Goal: Transaction & Acquisition: Purchase product/service

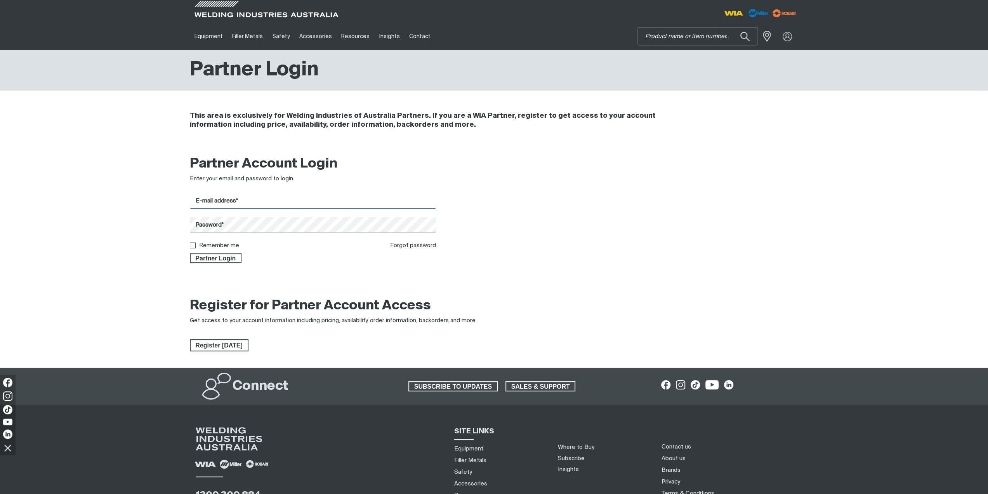
click at [287, 199] on input "E-mail address*" at bounding box center [313, 200] width 247 height 15
type input "[EMAIL_ADDRESS][DOMAIN_NAME]"
click at [190, 253] on button "Partner Login" at bounding box center [216, 258] width 52 height 10
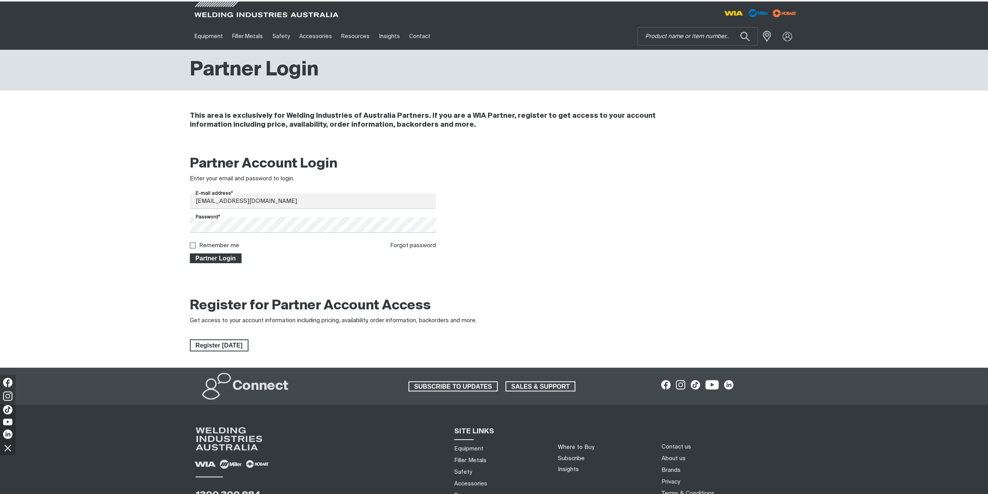
click at [228, 256] on span "Partner Login" at bounding box center [216, 258] width 50 height 10
click at [193, 247] on input "Remember me" at bounding box center [192, 244] width 5 height 5
checkbox input "true"
click at [205, 259] on span "Partner Login" at bounding box center [216, 258] width 50 height 10
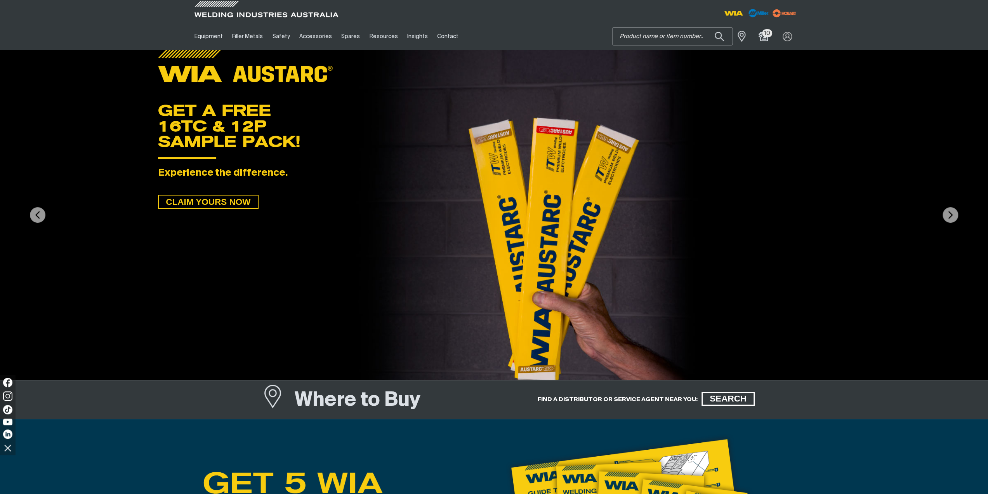
click at [626, 37] on input "Search" at bounding box center [673, 36] width 120 height 17
type input "e0077"
click at [674, 51] on span "Switch Coarse, Off,1,2,3 - E0077" at bounding box center [674, 52] width 75 height 7
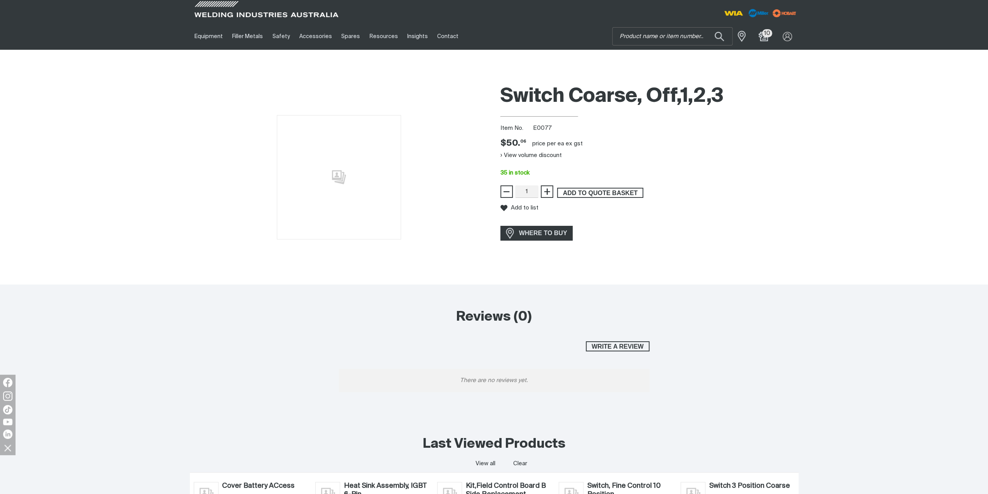
click at [576, 193] on span "ADD TO QUOTE BASKET" at bounding box center [600, 193] width 85 height 10
click at [631, 37] on input "Search" at bounding box center [673, 36] width 120 height 17
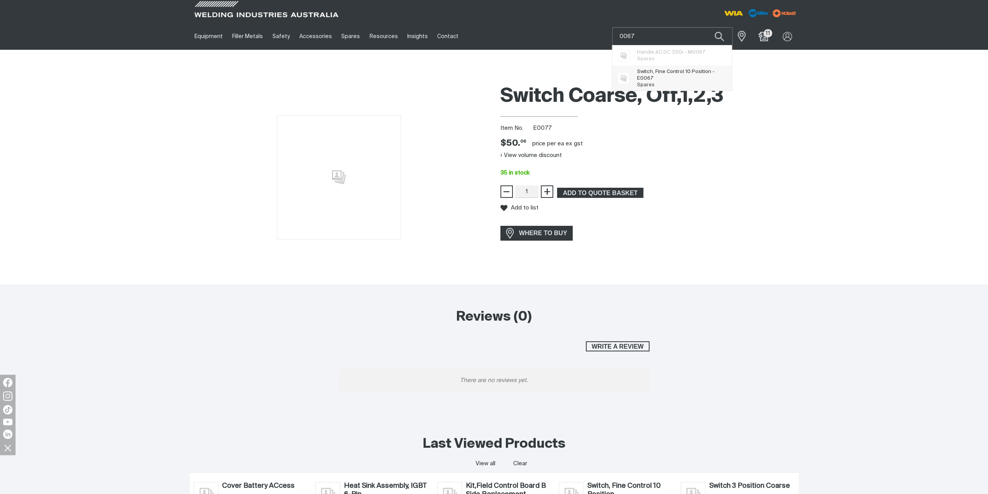
type input "0067"
click at [657, 71] on span "Switch, Fine Control 10 Position - E 0067" at bounding box center [681, 74] width 89 height 13
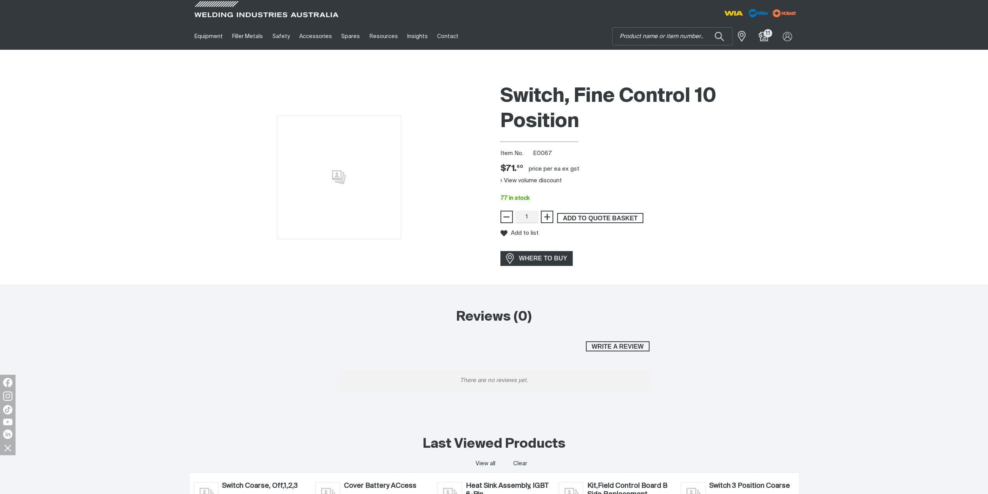
click at [591, 217] on span "ADD TO QUOTE BASKET" at bounding box center [600, 218] width 85 height 10
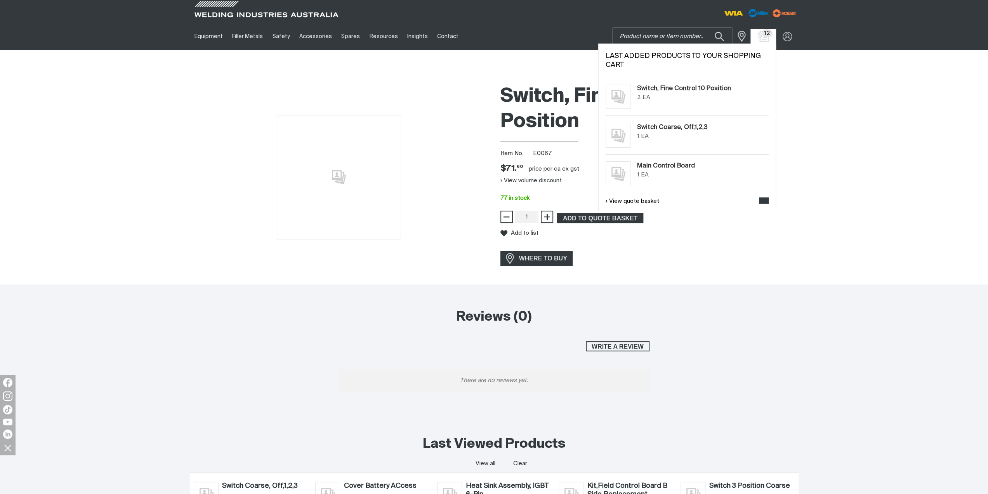
click at [759, 35] on img "Shopping cart (12 product(s))" at bounding box center [763, 36] width 11 height 11
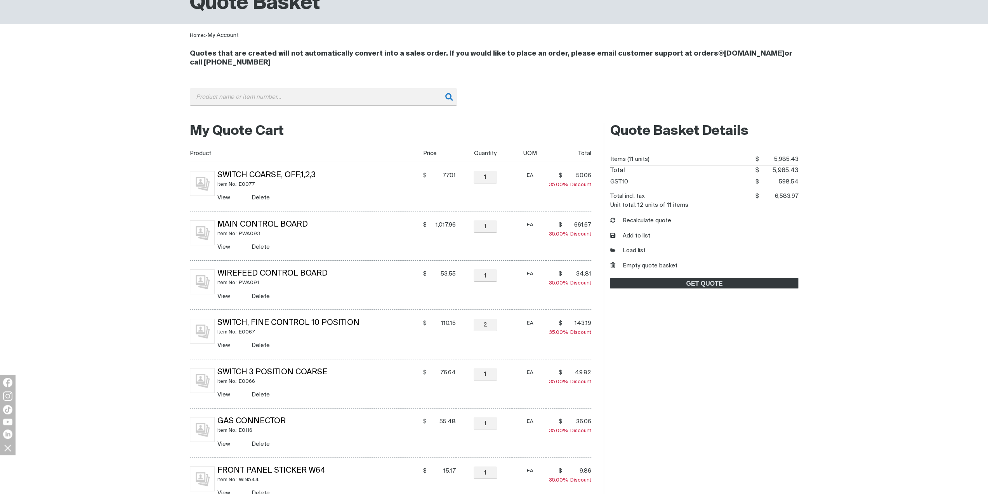
scroll to position [78, 0]
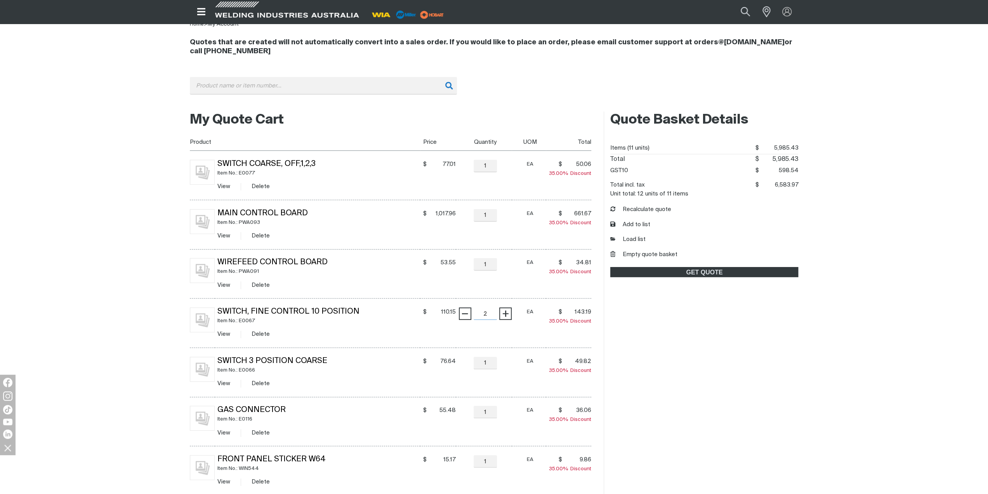
drag, startPoint x: 494, startPoint y: 313, endPoint x: 480, endPoint y: 313, distance: 14.8
click at [480, 313] on input "2" at bounding box center [485, 313] width 23 height 12
type input "1"
click at [468, 313] on td "− 1 Quantity +" at bounding box center [484, 322] width 56 height 49
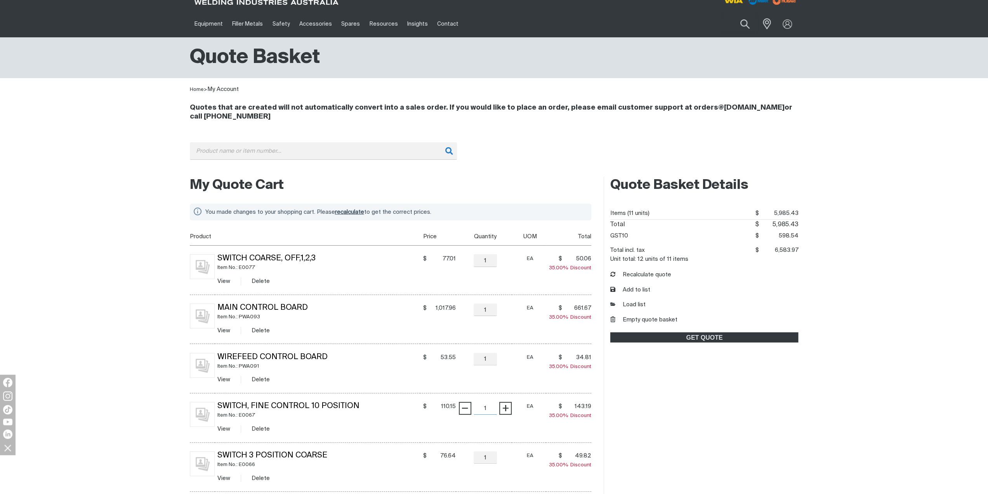
scroll to position [0, 0]
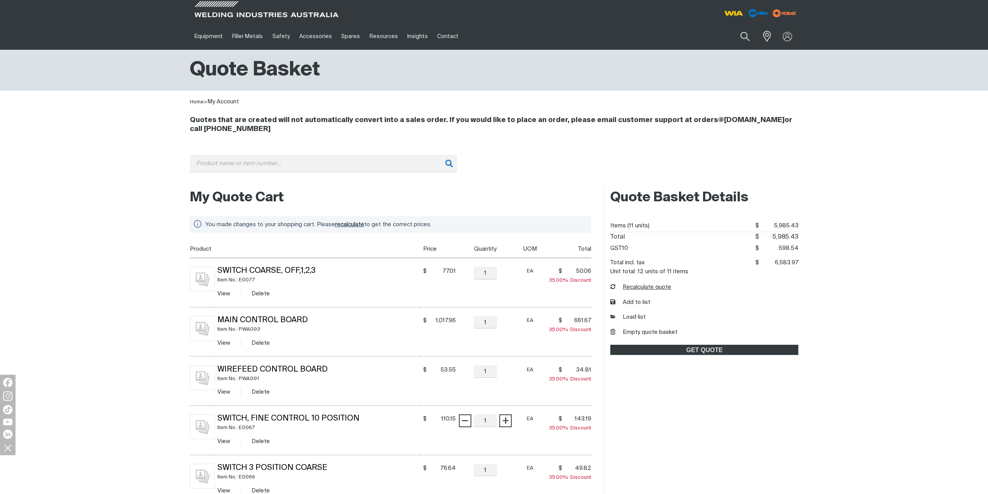
click at [638, 288] on button "Recalculate quote" at bounding box center [640, 287] width 61 height 9
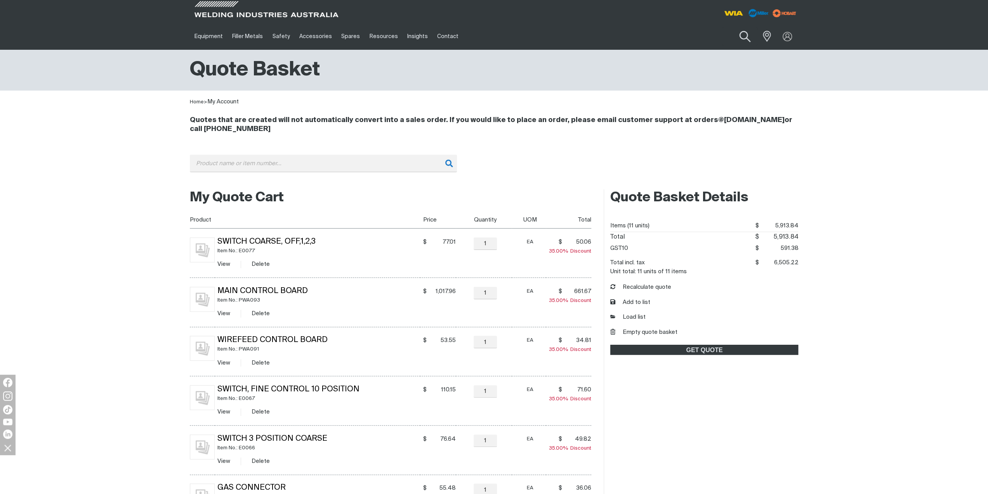
click at [749, 37] on button "Search products" at bounding box center [744, 37] width 31 height 22
click at [710, 40] on input "Search" at bounding box center [698, 36] width 120 height 17
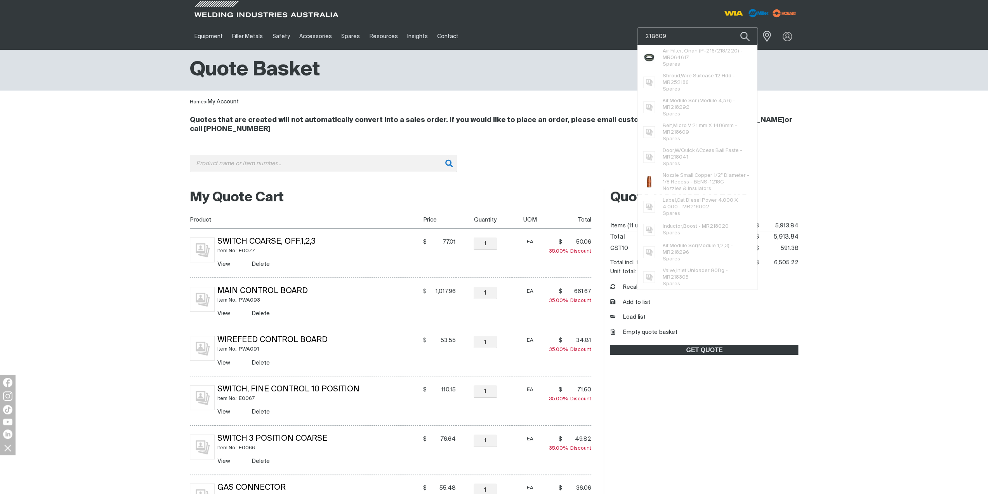
type input "218609"
click at [732, 27] on button "Search products" at bounding box center [745, 36] width 26 height 18
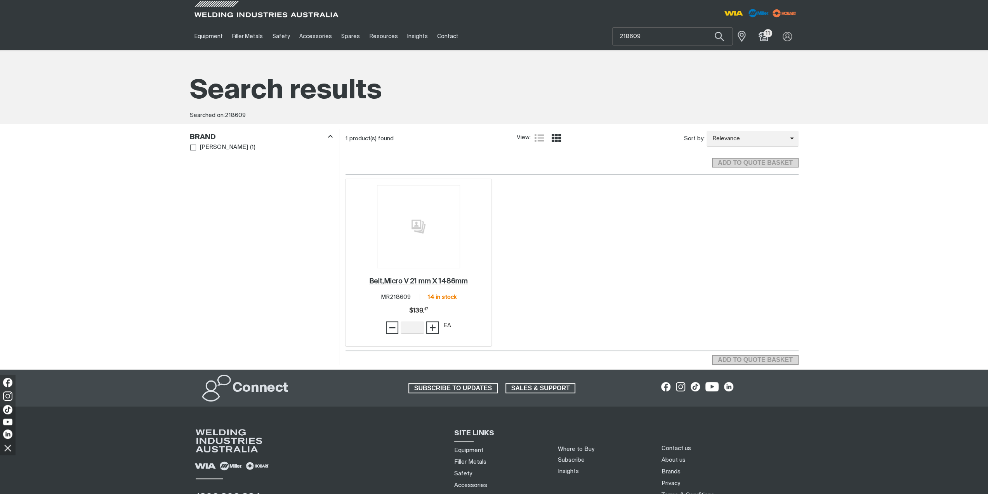
click at [403, 278] on h2 "Belt,Micro V 21 mm X 1486mm ." at bounding box center [418, 281] width 99 height 7
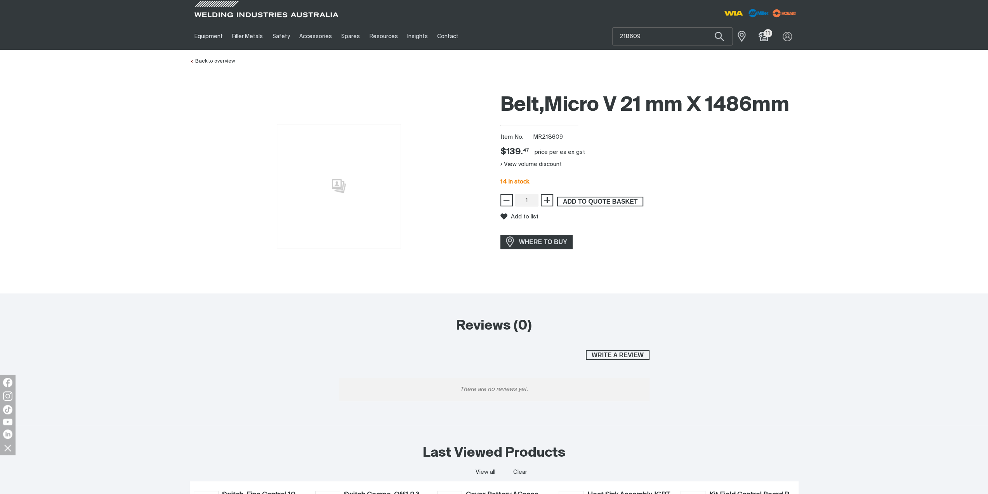
click at [574, 202] on span "ADD TO QUOTE BASKET" at bounding box center [600, 201] width 85 height 10
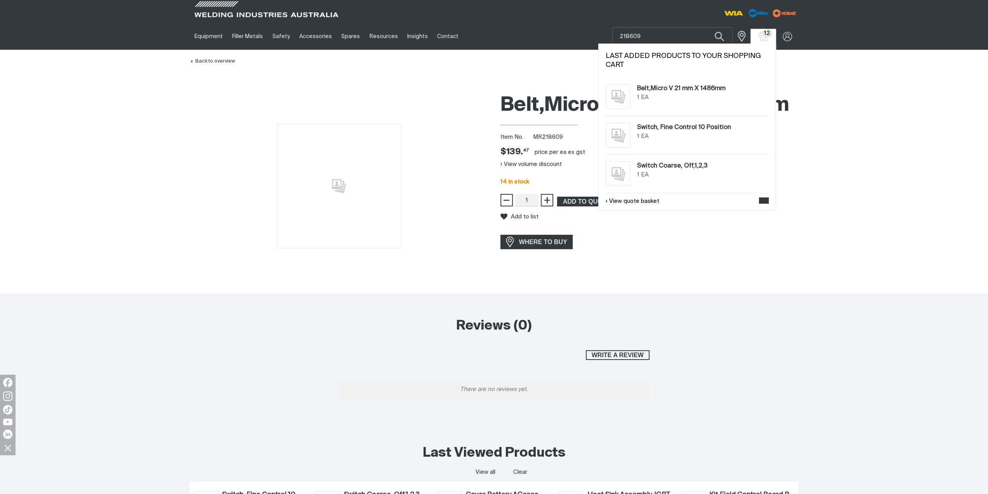
click at [768, 34] on span "12" at bounding box center [767, 33] width 10 height 8
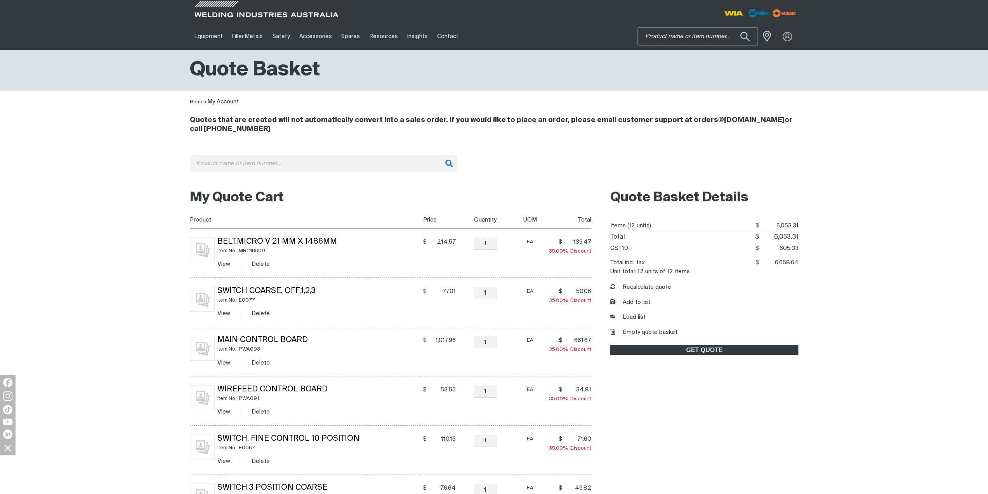
click at [688, 34] on input "Search" at bounding box center [698, 36] width 120 height 17
type input "247400"
click at [695, 56] on span "247400" at bounding box center [704, 57] width 21 height 5
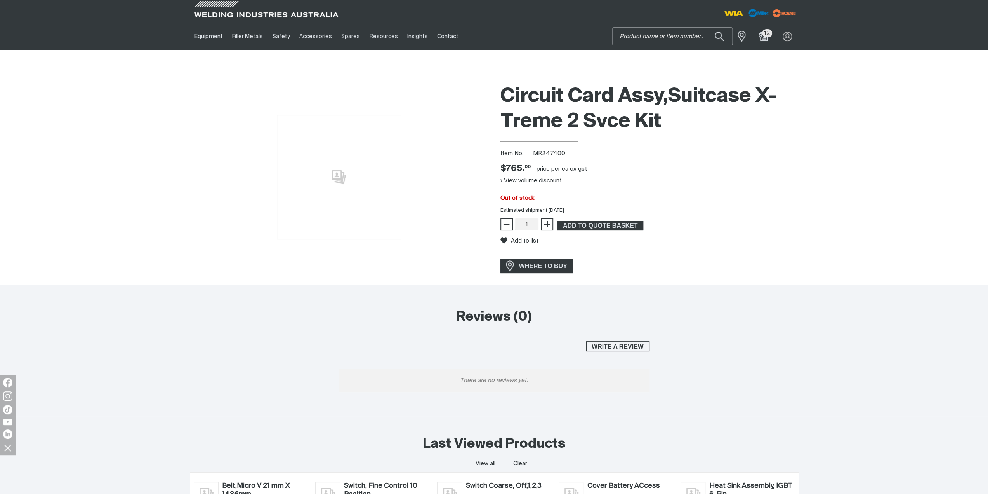
click at [664, 42] on input "Search" at bounding box center [673, 36] width 120 height 17
type input "124778"
click at [663, 55] on span "Knob,T 2.000 Bar W/.312-18 Stu - MR 124778" at bounding box center [681, 54] width 89 height 13
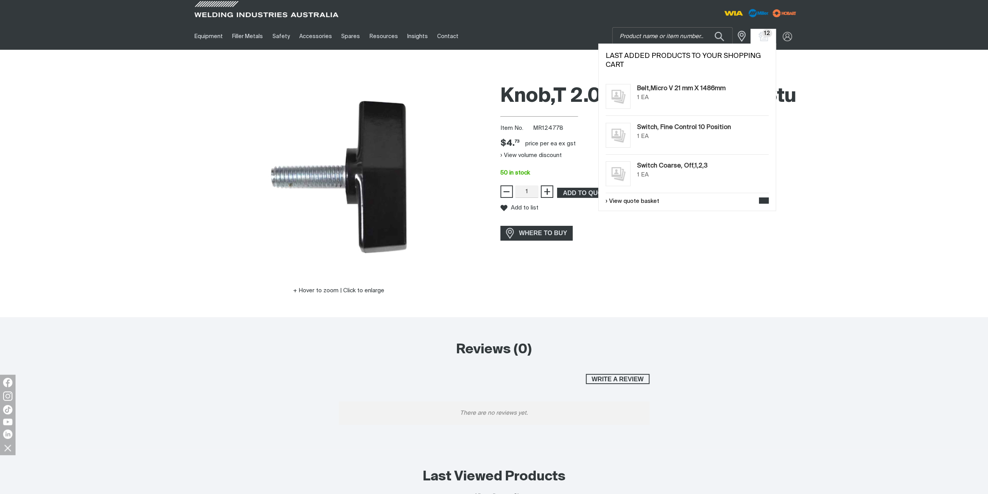
click at [769, 35] on span "12" at bounding box center [767, 33] width 10 height 8
